Goal: Task Accomplishment & Management: Manage account settings

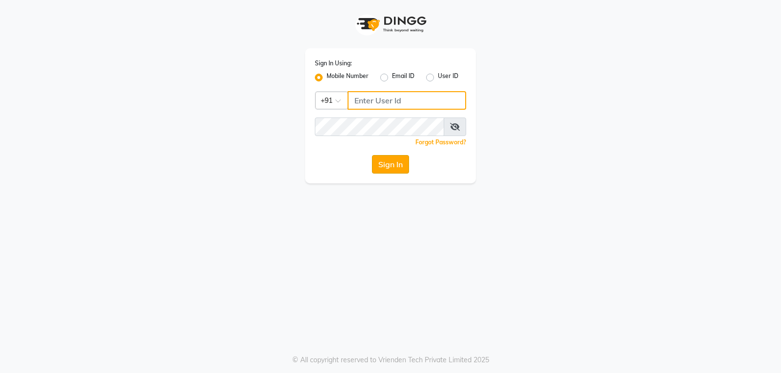
type input "9754977707"
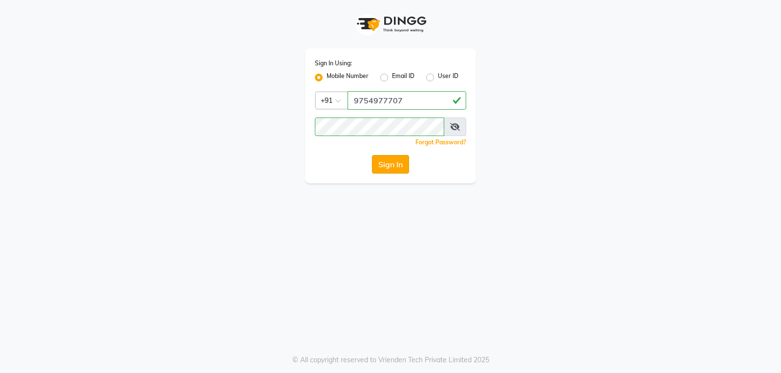
click at [375, 159] on button "Sign In" at bounding box center [390, 164] width 37 height 19
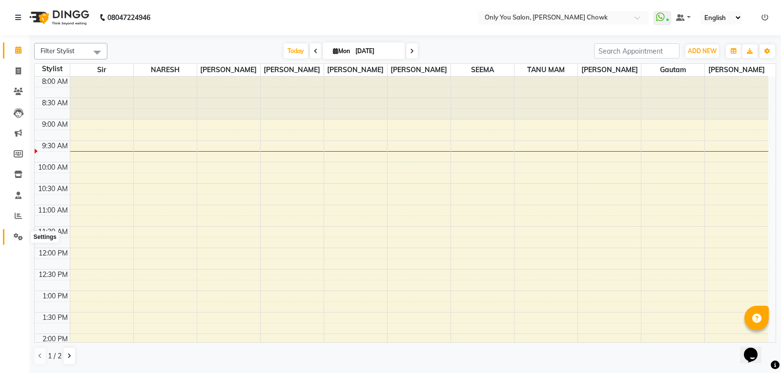
click at [11, 234] on span at bounding box center [18, 237] width 17 height 11
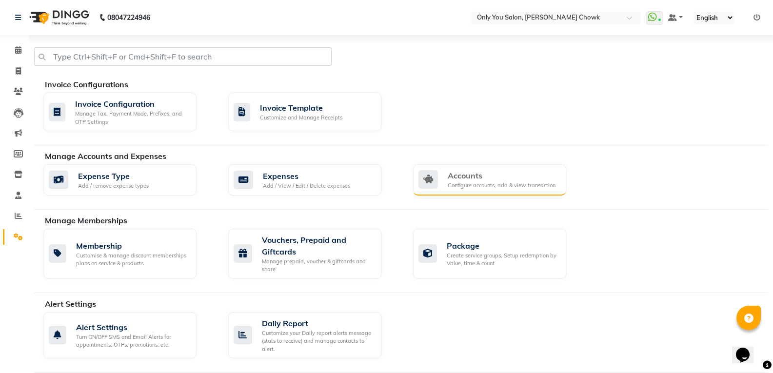
click at [448, 190] on div "Accounts Configure accounts, add & view transaction" at bounding box center [489, 179] width 153 height 31
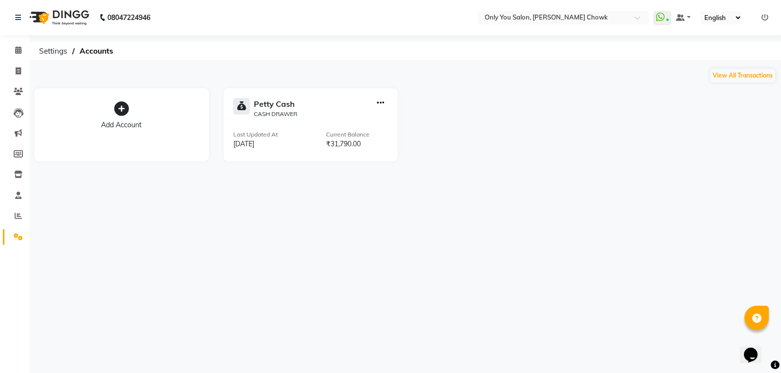
click at [379, 103] on icon "button" at bounding box center [380, 103] width 7 height 0
click at [380, 73] on div "Add Transaction" at bounding box center [381, 70] width 52 height 10
select select "direct"
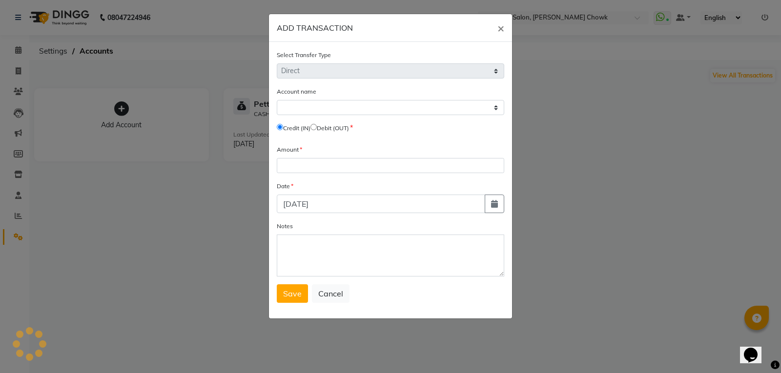
select select "2923"
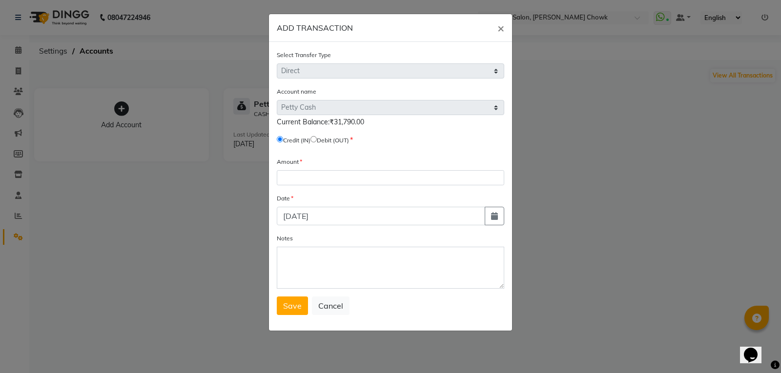
click at [317, 141] on input "radio" at bounding box center [313, 139] width 6 height 6
radio input "true"
click at [319, 174] on input "number" at bounding box center [390, 177] width 227 height 15
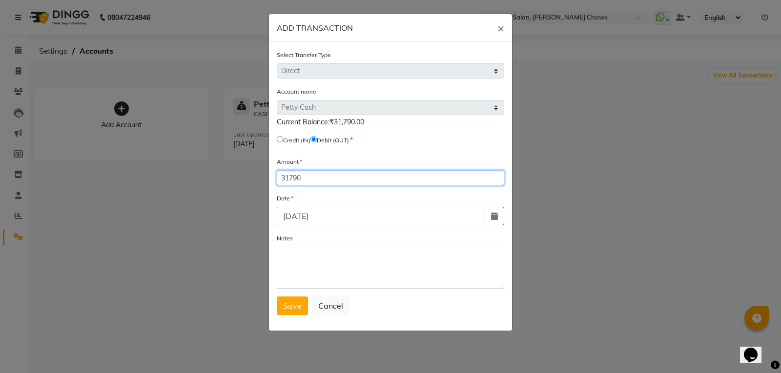
type input "31790"
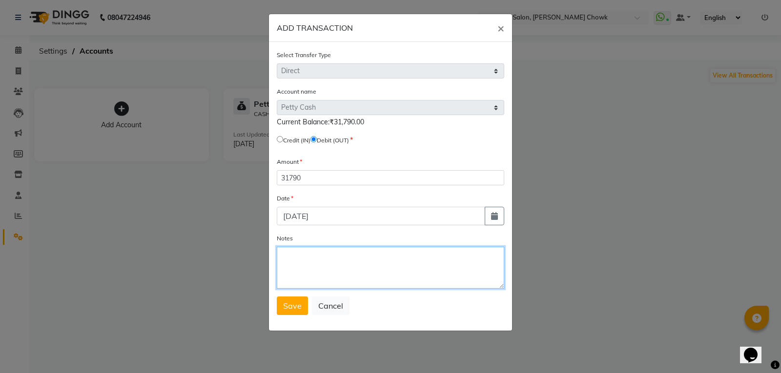
click at [288, 272] on textarea "Notes" at bounding box center [390, 268] width 227 height 42
type textarea "debit out"
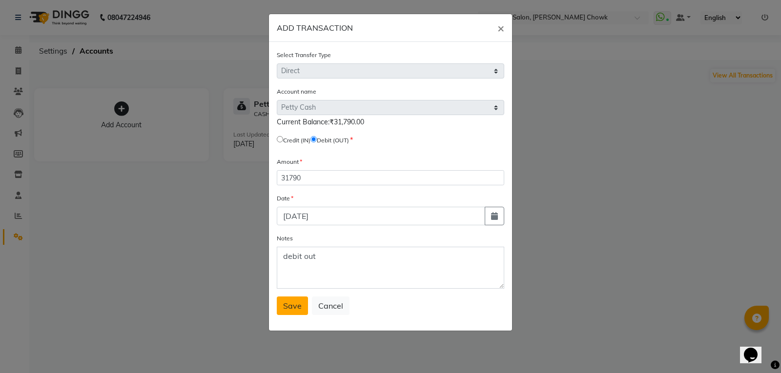
click at [294, 298] on button "Save" at bounding box center [292, 306] width 31 height 19
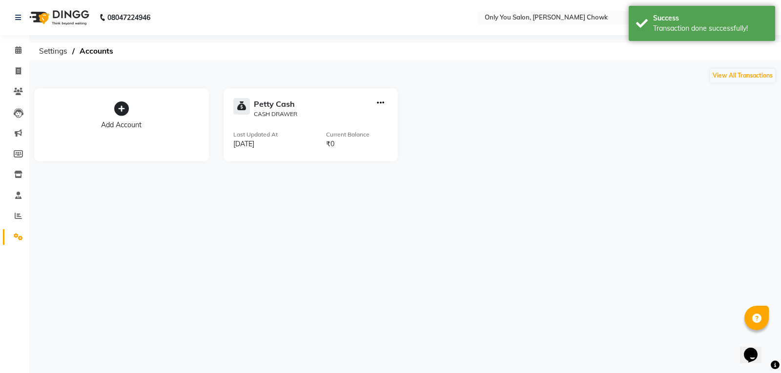
click at [382, 103] on icon "button" at bounding box center [380, 103] width 7 height 0
click at [372, 72] on div "Add Transaction" at bounding box center [381, 70] width 52 height 10
select select "direct"
select select "2923"
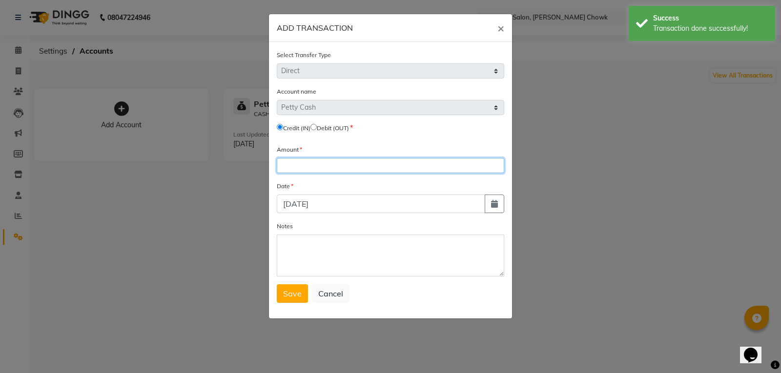
click at [306, 161] on input "number" at bounding box center [390, 165] width 227 height 15
type input "10500"
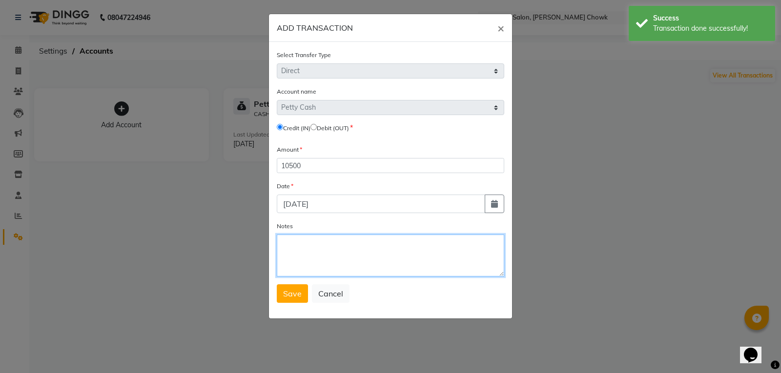
click at [298, 256] on textarea "Notes" at bounding box center [390, 256] width 227 height 42
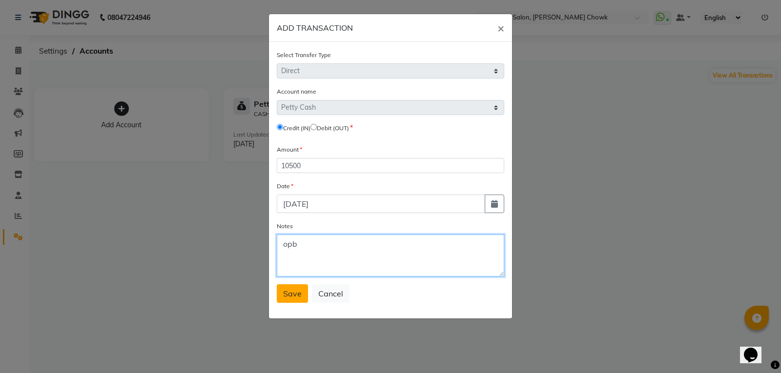
type textarea "opb"
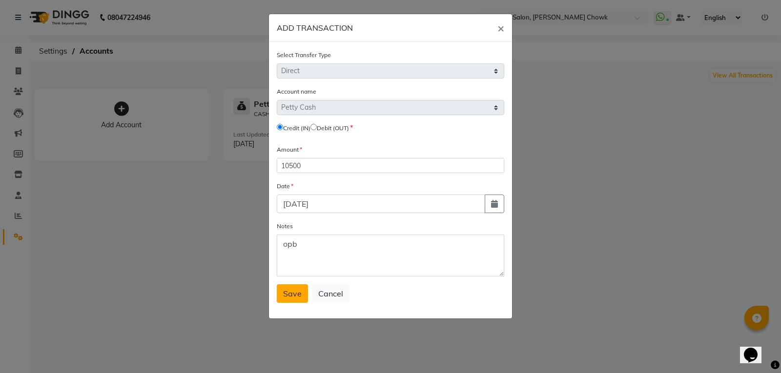
click at [294, 292] on span "Save" at bounding box center [292, 294] width 19 height 10
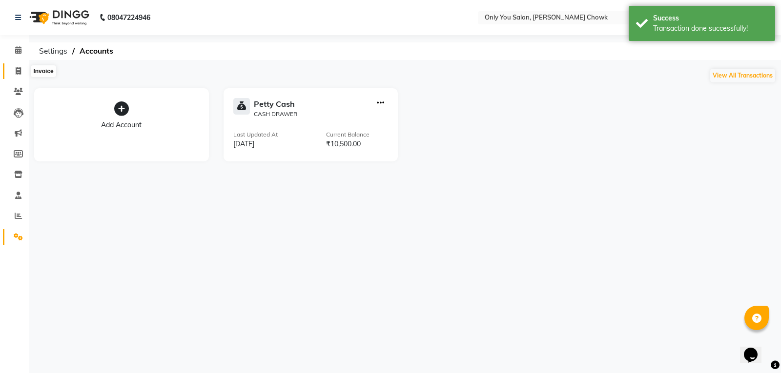
click at [18, 73] on icon at bounding box center [18, 70] width 5 height 7
select select "service"
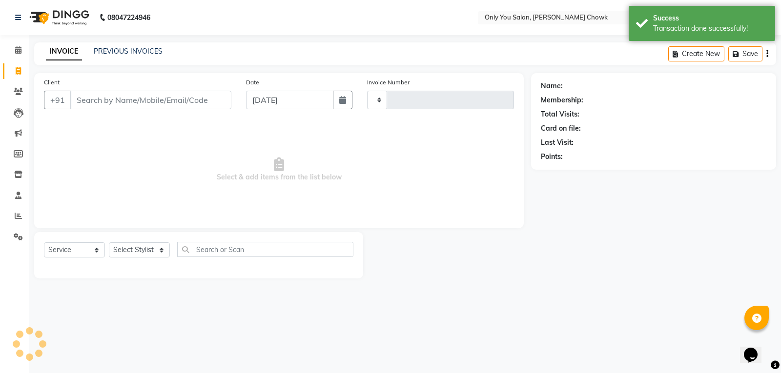
type input "0752"
select select "8713"
select select "package"
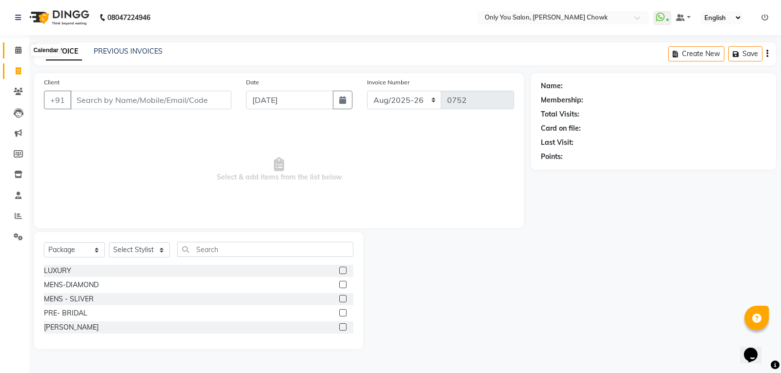
drag, startPoint x: 21, startPoint y: 50, endPoint x: 22, endPoint y: 64, distance: 14.6
click at [21, 50] on icon at bounding box center [18, 49] width 6 height 7
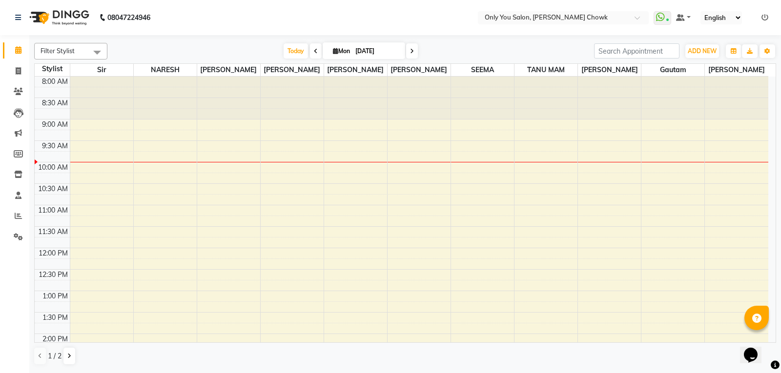
scroll to position [49, 0]
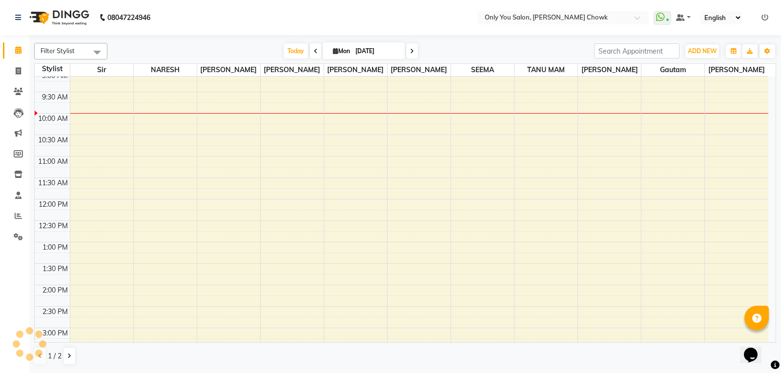
click at [95, 162] on div "8:00 AM 8:30 AM 9:00 AM 9:30 AM 10:00 AM 10:30 AM 11:00 AM 11:30 AM 12:00 PM 12…" at bounding box center [401, 328] width 733 height 601
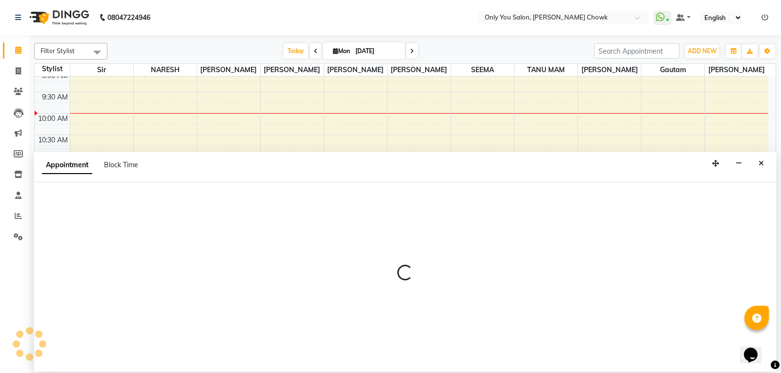
select select "21376"
select select "660"
select select "tentative"
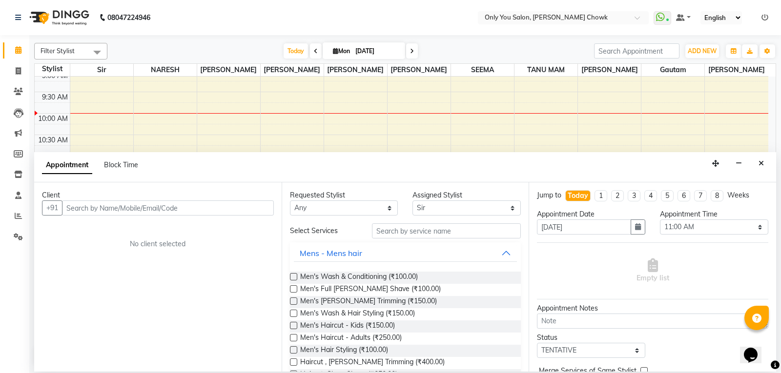
click at [111, 207] on input "text" at bounding box center [168, 208] width 212 height 15
type input "m"
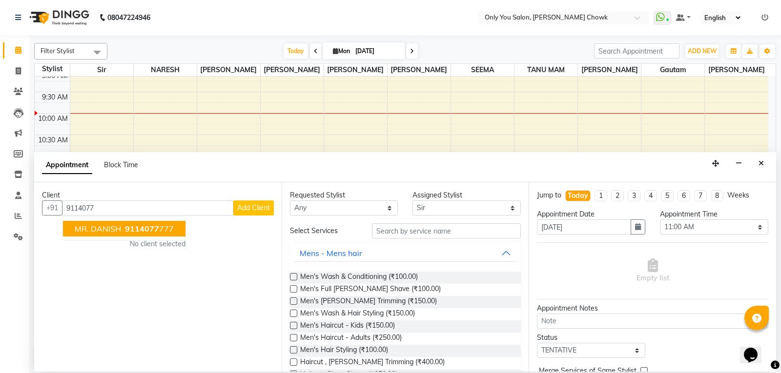
click at [152, 227] on span "9114077" at bounding box center [142, 229] width 34 height 10
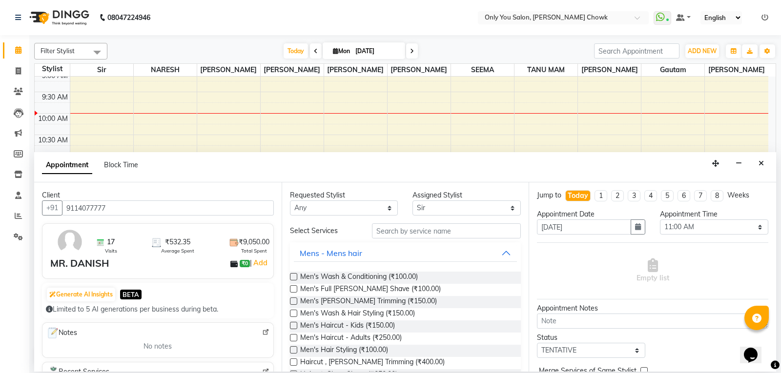
type input "9114077777"
click at [375, 203] on select "Any [PERSON_NAME] [PERSON_NAME] [PERSON_NAME] [PERSON_NAME] [PERSON_NAME] RAMA …" at bounding box center [344, 208] width 108 height 15
select select "21376"
click at [290, 201] on select "Any [PERSON_NAME] [PERSON_NAME] [PERSON_NAME] [PERSON_NAME] [PERSON_NAME] RAMA …" at bounding box center [344, 208] width 108 height 15
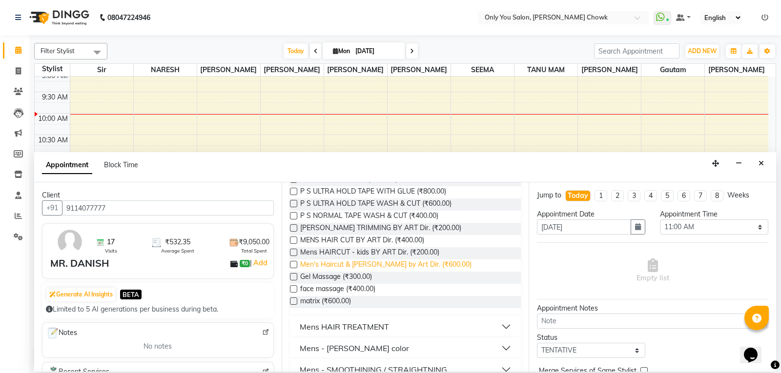
click at [423, 266] on span "Men's Haircut & [PERSON_NAME] by Art Dir. (₹600.00)" at bounding box center [385, 266] width 171 height 12
checkbox input "false"
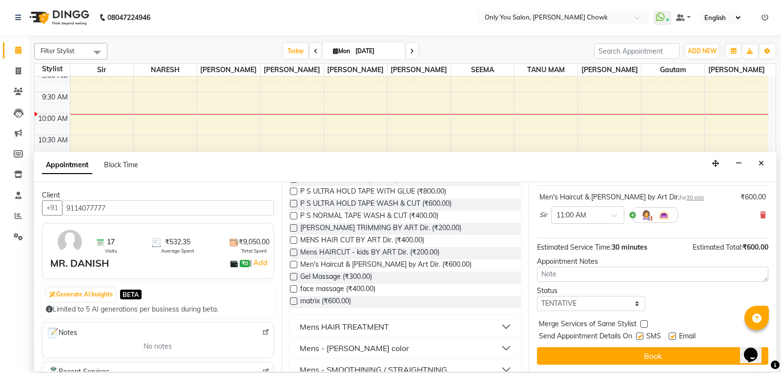
scroll to position [58, 0]
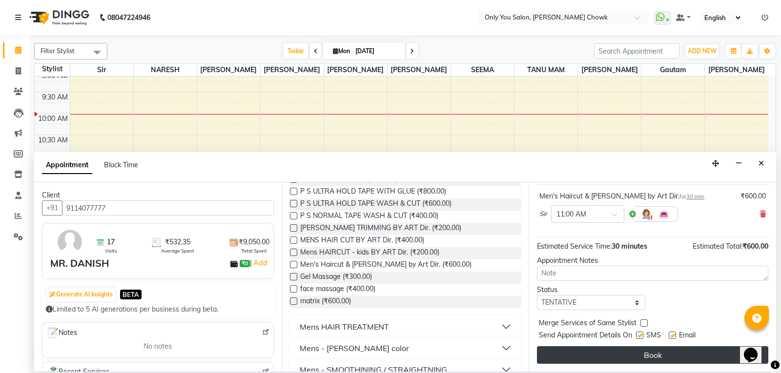
click at [633, 355] on button "Book" at bounding box center [652, 355] width 231 height 18
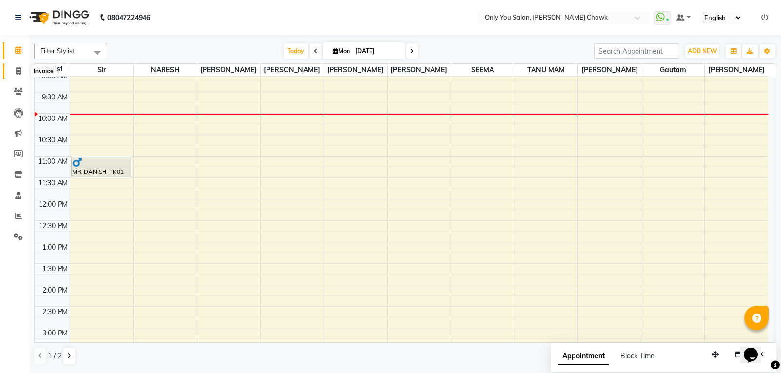
click at [20, 74] on icon at bounding box center [18, 70] width 5 height 7
select select "service"
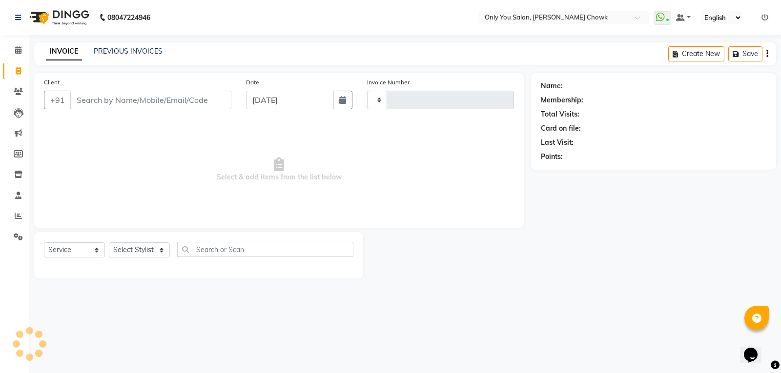
type input "0752"
select select "8713"
select select "package"
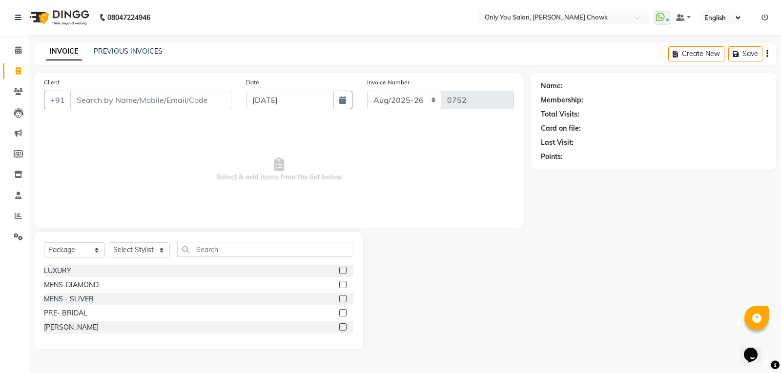
drag, startPoint x: 567, startPoint y: 345, endPoint x: 562, endPoint y: 343, distance: 6.1
click at [567, 345] on div "Name: Membership: Total Visits: Card on file: Last Visit: Points:" at bounding box center [657, 211] width 252 height 276
